Goal: Information Seeking & Learning: Understand process/instructions

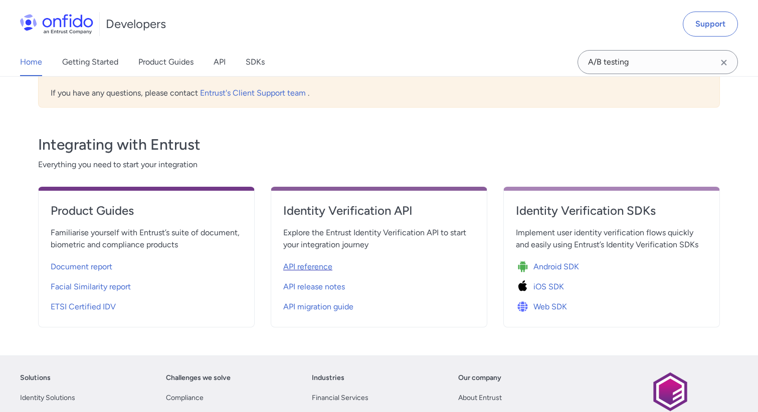
click at [316, 266] on span "API reference" at bounding box center [307, 267] width 49 height 12
select select "http"
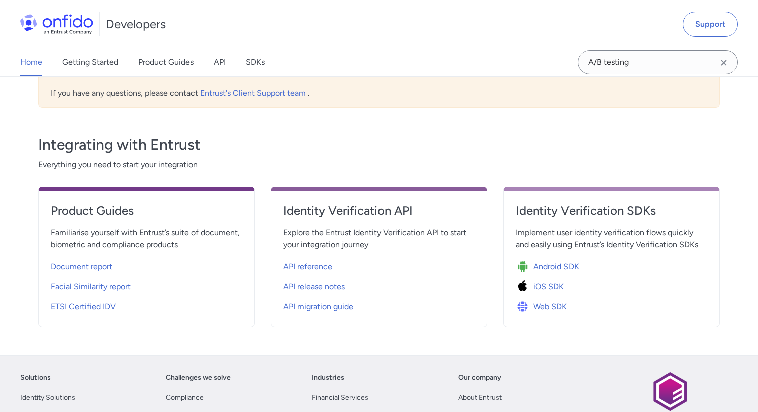
select select "http"
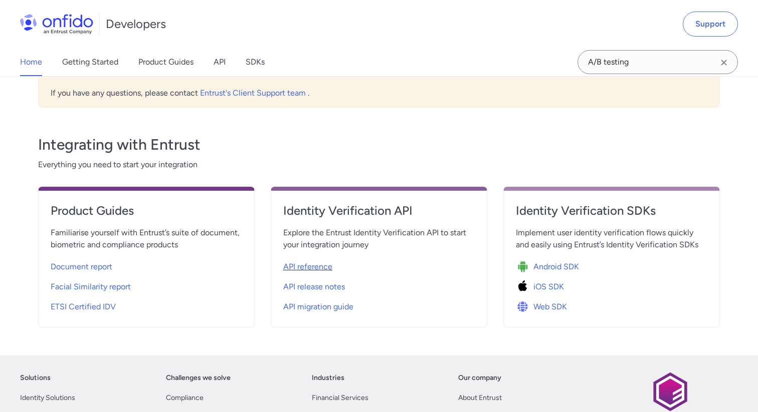
select select "http"
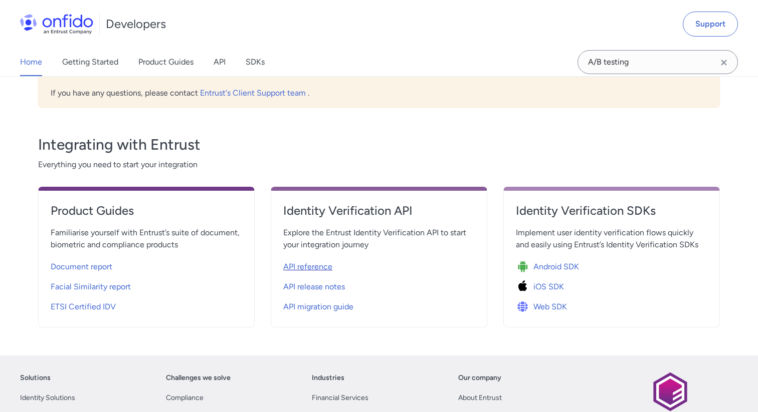
select select "http"
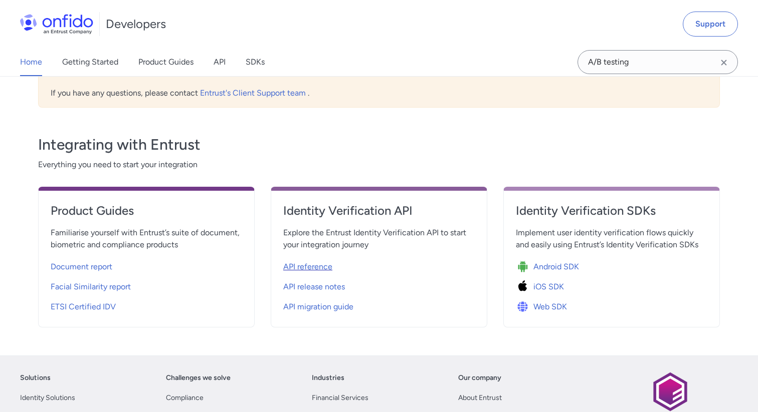
select select "http"
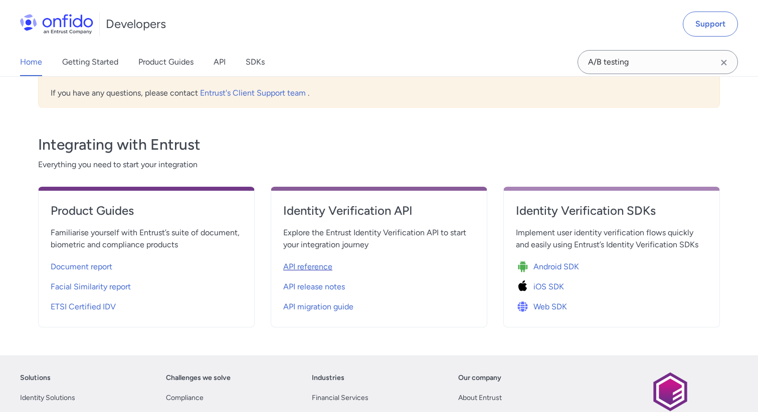
select select "http"
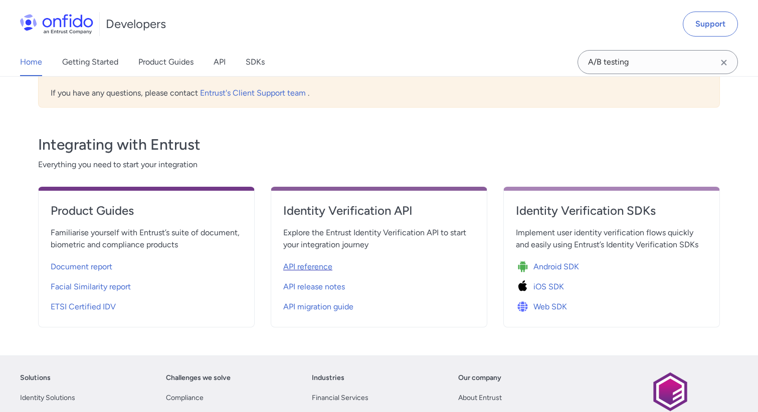
select select "http"
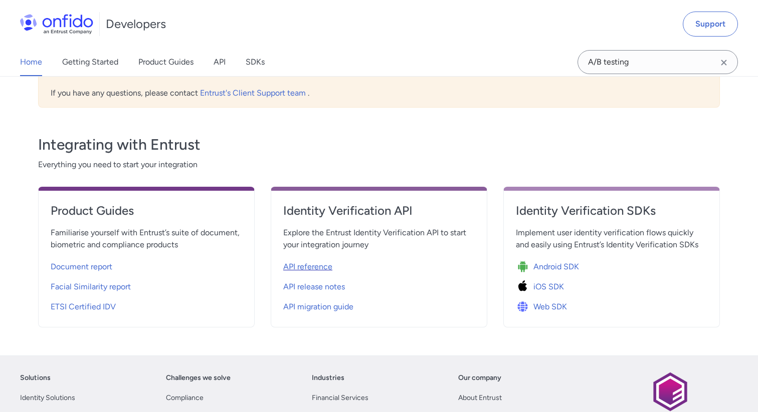
select select "http"
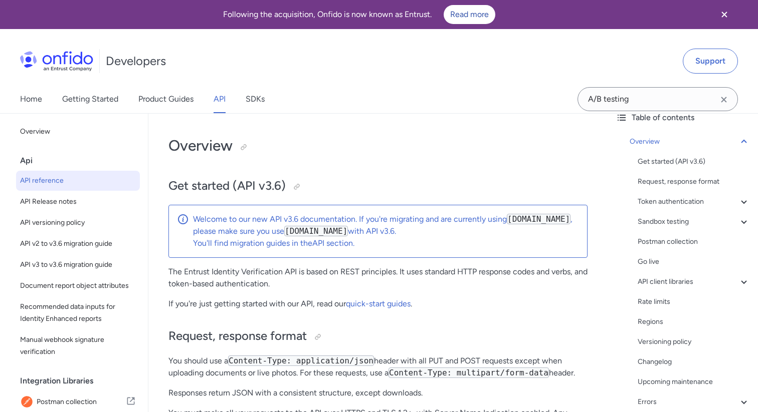
scroll to position [141, 0]
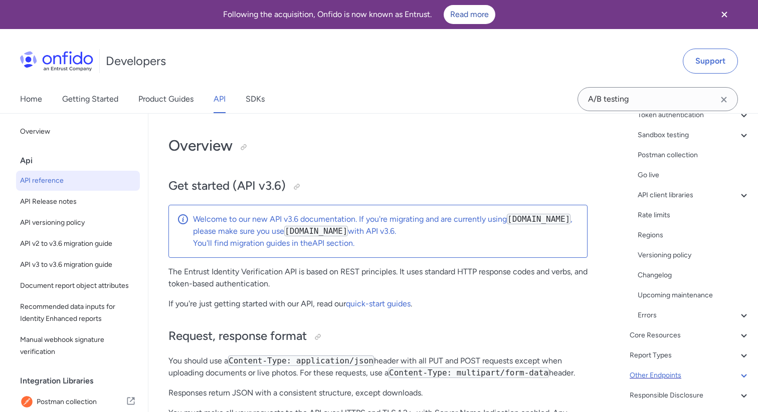
click at [685, 371] on div "Other Endpoints" at bounding box center [689, 376] width 120 height 12
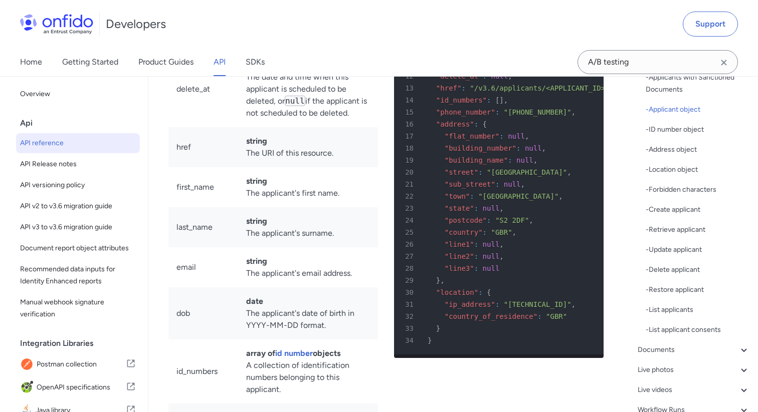
scroll to position [16204, 0]
